Goal: Book appointment/travel/reservation

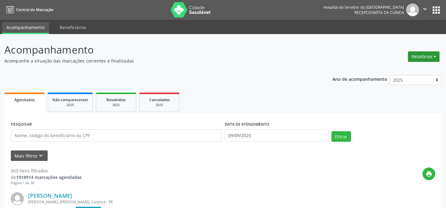
click at [426, 54] on button "Relatórios" at bounding box center [424, 56] width 32 height 11
click at [409, 72] on link "Agendamentos" at bounding box center [406, 69] width 67 height 9
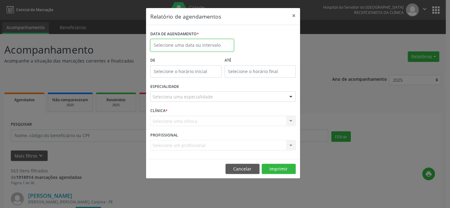
click at [187, 47] on input "text" at bounding box center [192, 45] width 84 height 12
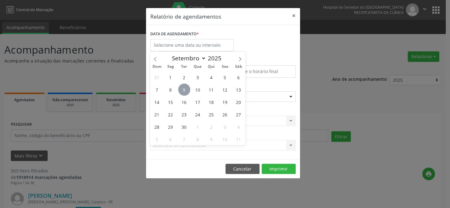
click at [182, 88] on span "9" at bounding box center [184, 90] width 12 height 12
type input "09/09/2025"
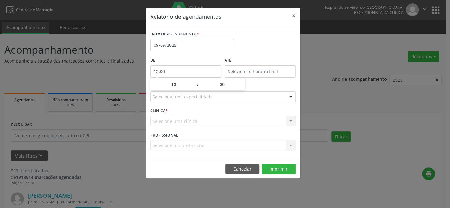
click at [170, 72] on input "12:00" at bounding box center [185, 71] width 71 height 12
click at [194, 88] on span at bounding box center [194, 87] width 4 height 6
type input "11:00"
type input "11"
click at [194, 88] on span at bounding box center [194, 87] width 4 height 6
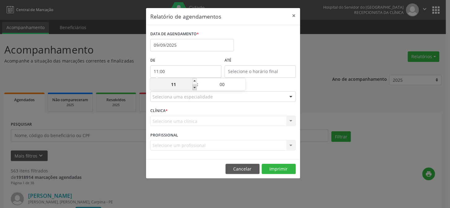
type input "10:00"
type input "10"
click at [194, 88] on span at bounding box center [194, 87] width 4 height 6
type input "09:00"
type input "09"
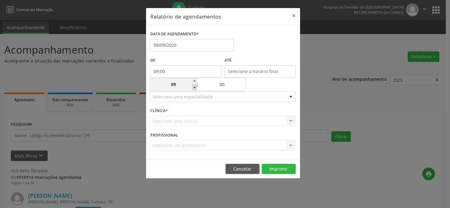
click at [194, 88] on span at bounding box center [194, 87] width 4 height 6
type input "08:00"
type input "08"
click at [194, 88] on span at bounding box center [194, 87] width 4 height 6
type input "07:00"
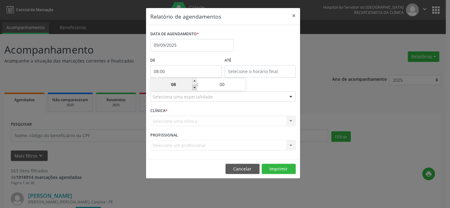
type input "07"
click at [254, 69] on input "12:00" at bounding box center [260, 71] width 71 height 12
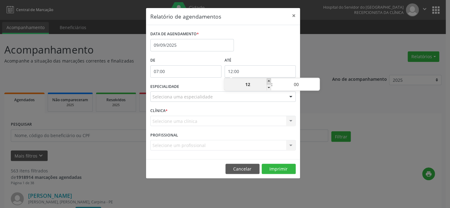
click at [270, 82] on span at bounding box center [269, 81] width 4 height 6
type input "13:00"
type input "13"
click at [270, 82] on span at bounding box center [269, 81] width 4 height 6
type input "14:00"
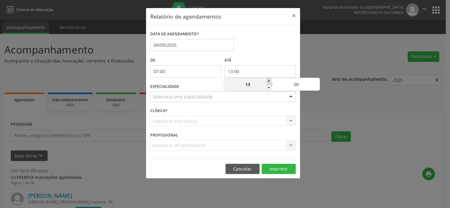
type input "14"
click at [270, 82] on span at bounding box center [269, 81] width 4 height 6
type input "15:00"
type input "15"
click at [270, 82] on span at bounding box center [269, 81] width 4 height 6
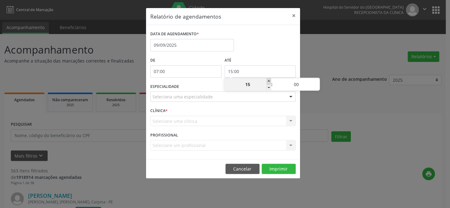
type input "16:00"
type input "16"
click at [270, 82] on span at bounding box center [269, 81] width 4 height 6
type input "17:00"
type input "17"
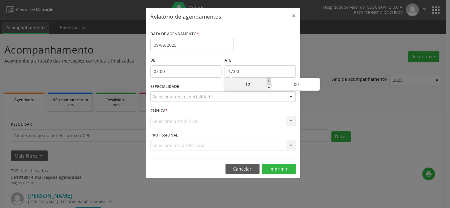
click at [270, 82] on span at bounding box center [269, 81] width 4 height 6
type input "18:00"
type input "18"
click at [270, 82] on span at bounding box center [269, 81] width 4 height 6
type input "19:00"
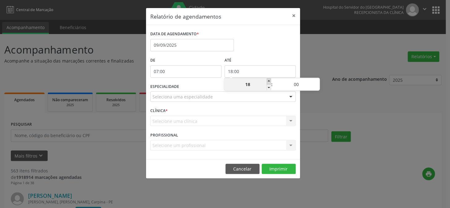
type input "19"
click at [270, 82] on span at bounding box center [269, 81] width 4 height 6
type input "20:00"
type input "20"
click at [270, 82] on span at bounding box center [269, 81] width 4 height 6
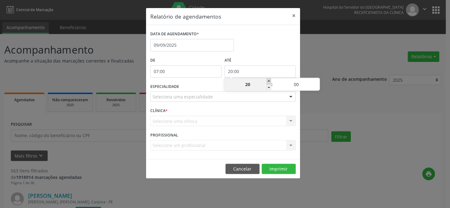
type input "21:00"
type input "21"
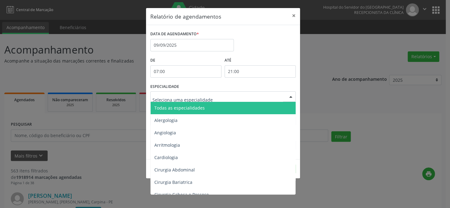
click at [291, 97] on div at bounding box center [290, 97] width 9 height 11
click at [238, 105] on span "Todas as especialidades" at bounding box center [224, 108] width 146 height 12
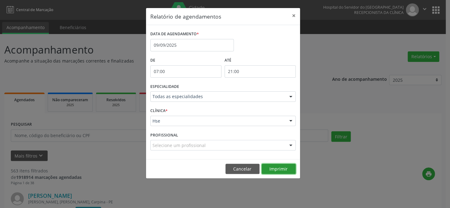
click at [278, 167] on button "Imprimir" at bounding box center [279, 169] width 34 height 11
